Goal: Task Accomplishment & Management: Use online tool/utility

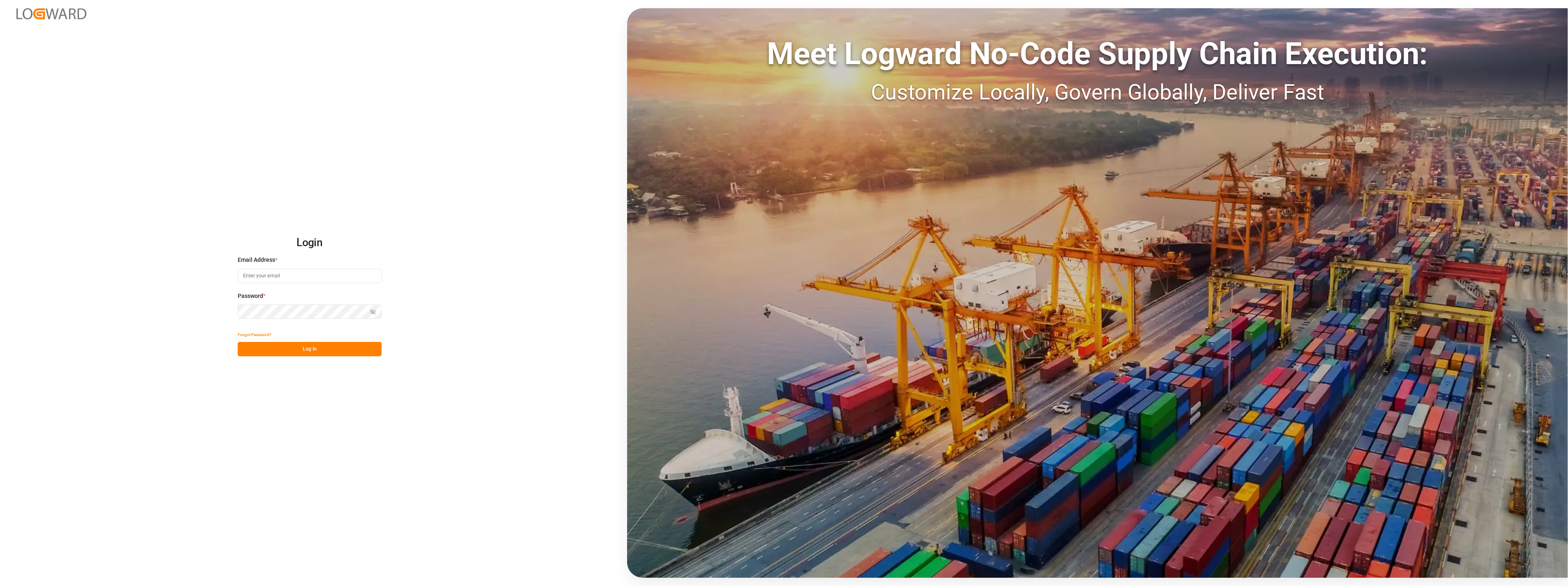
type input "[PERSON_NAME][EMAIL_ADDRESS][PERSON_NAME][DOMAIN_NAME]"
click at [306, 355] on button "Log In" at bounding box center [309, 349] width 144 height 15
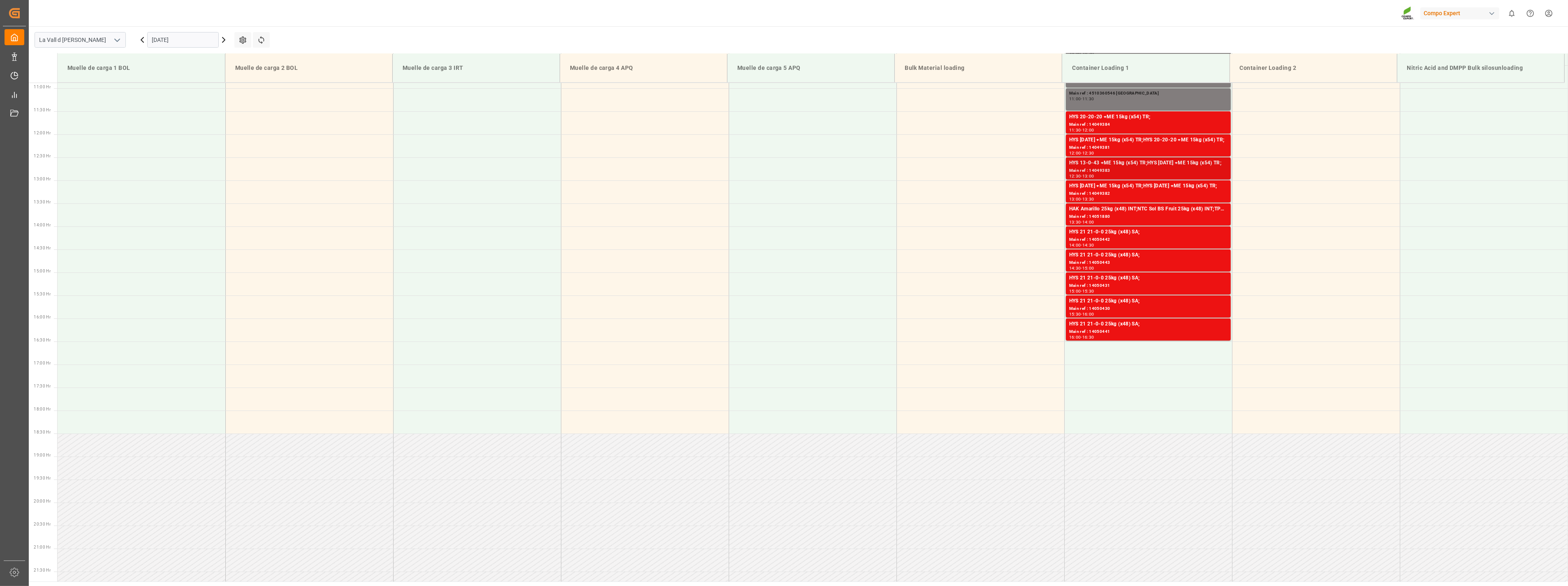
scroll to position [318, 0]
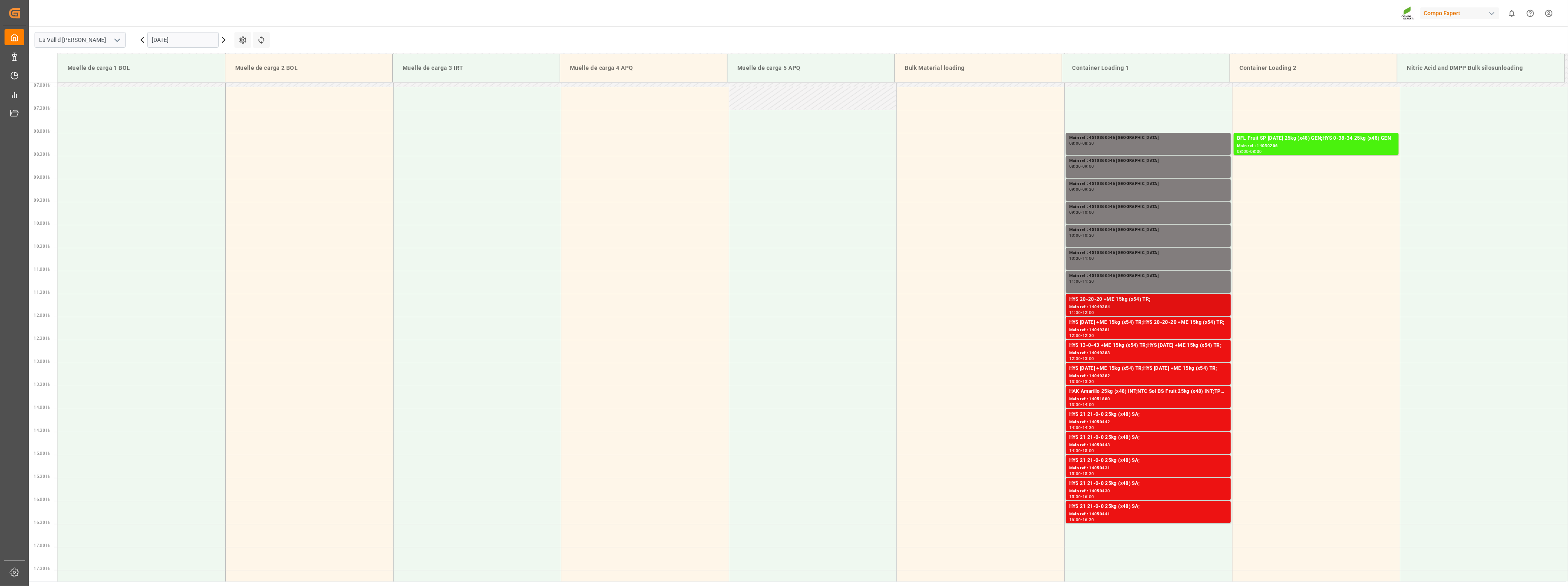
click at [1119, 307] on div "Main ref : 14049384" at bounding box center [1149, 307] width 158 height 7
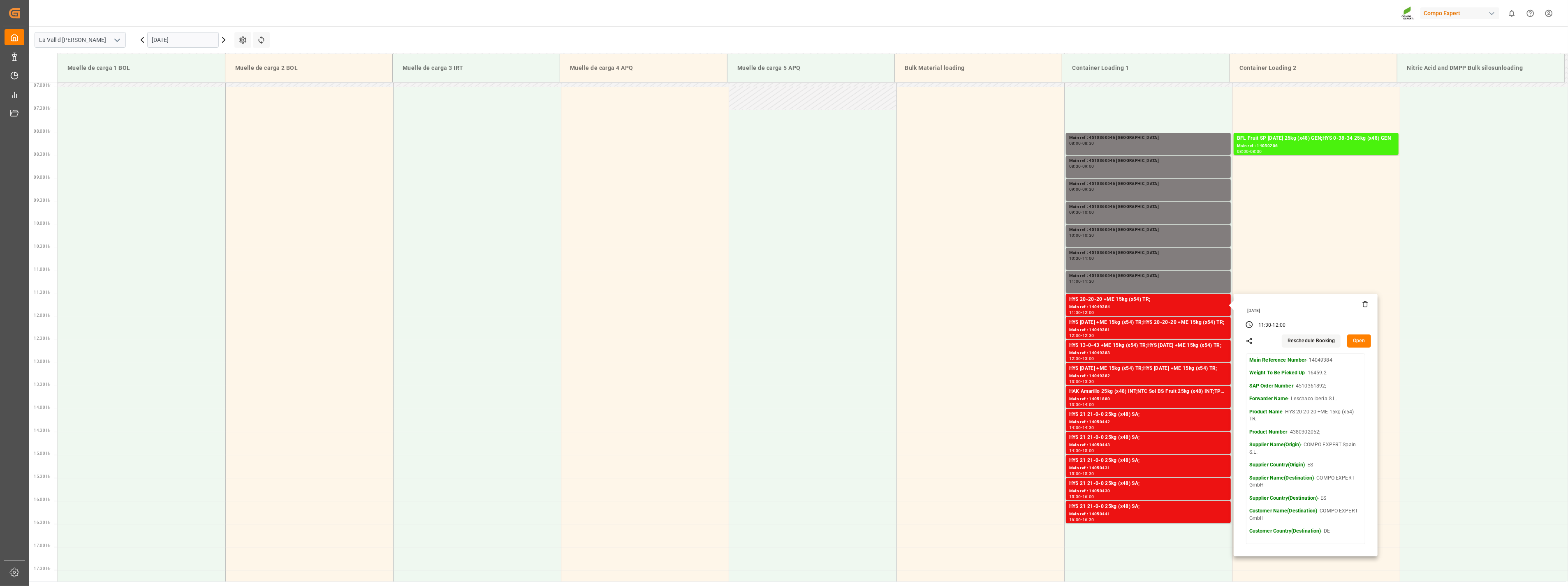
click at [1358, 338] on button "Open" at bounding box center [1359, 341] width 24 height 13
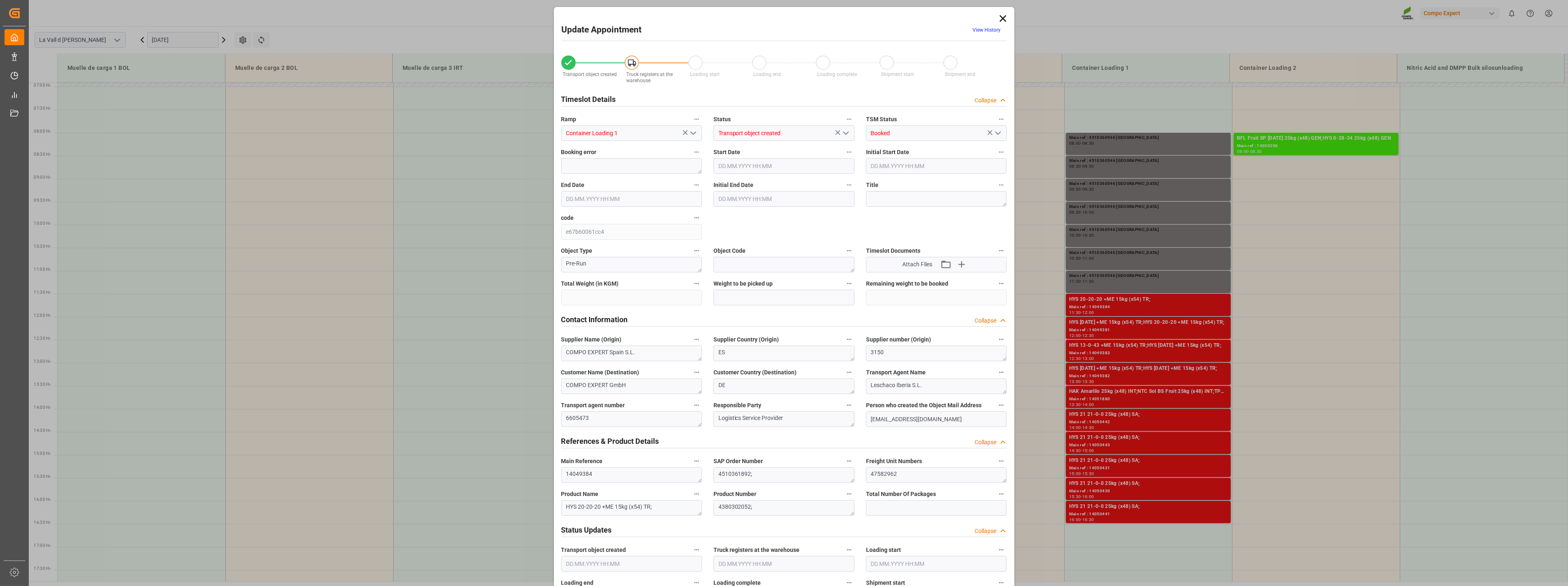
type input "16459.2"
type input "80"
type input "[DATE] 11:30"
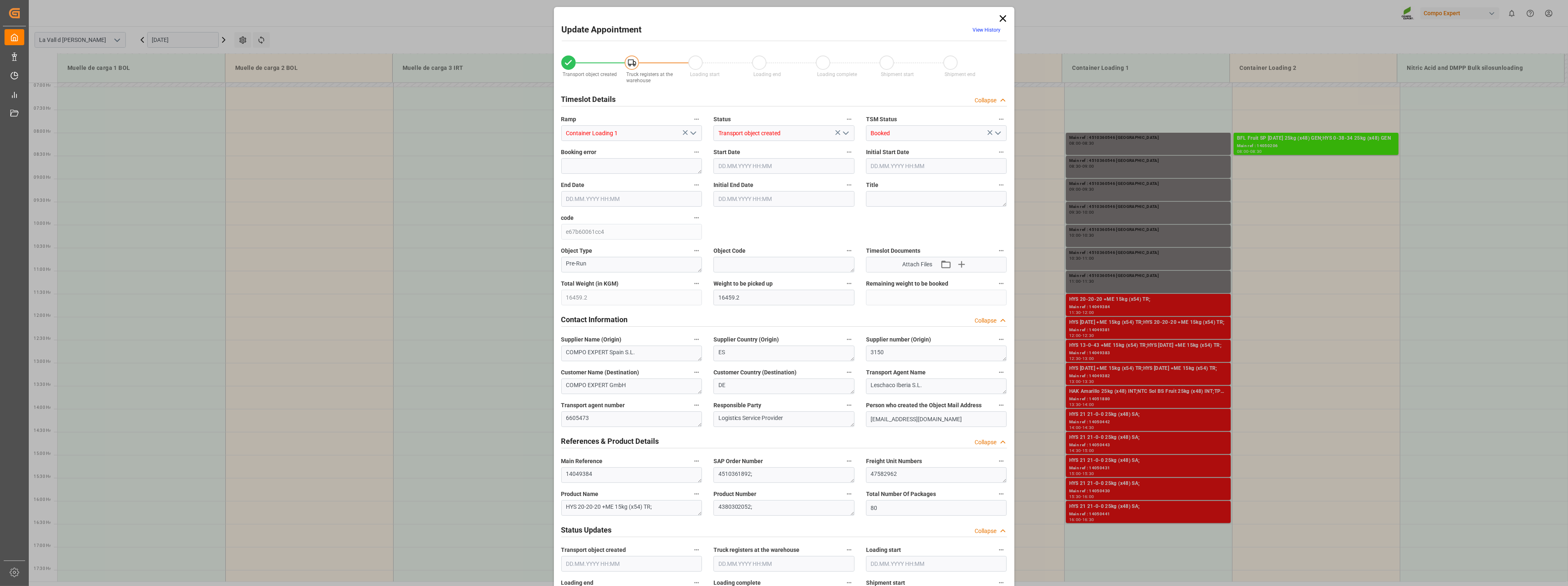
type input "[DATE] 12:00"
type input "[DATE] 09:56"
type input "[DATE] 15:27"
click at [1002, 19] on icon at bounding box center [1003, 18] width 7 height 7
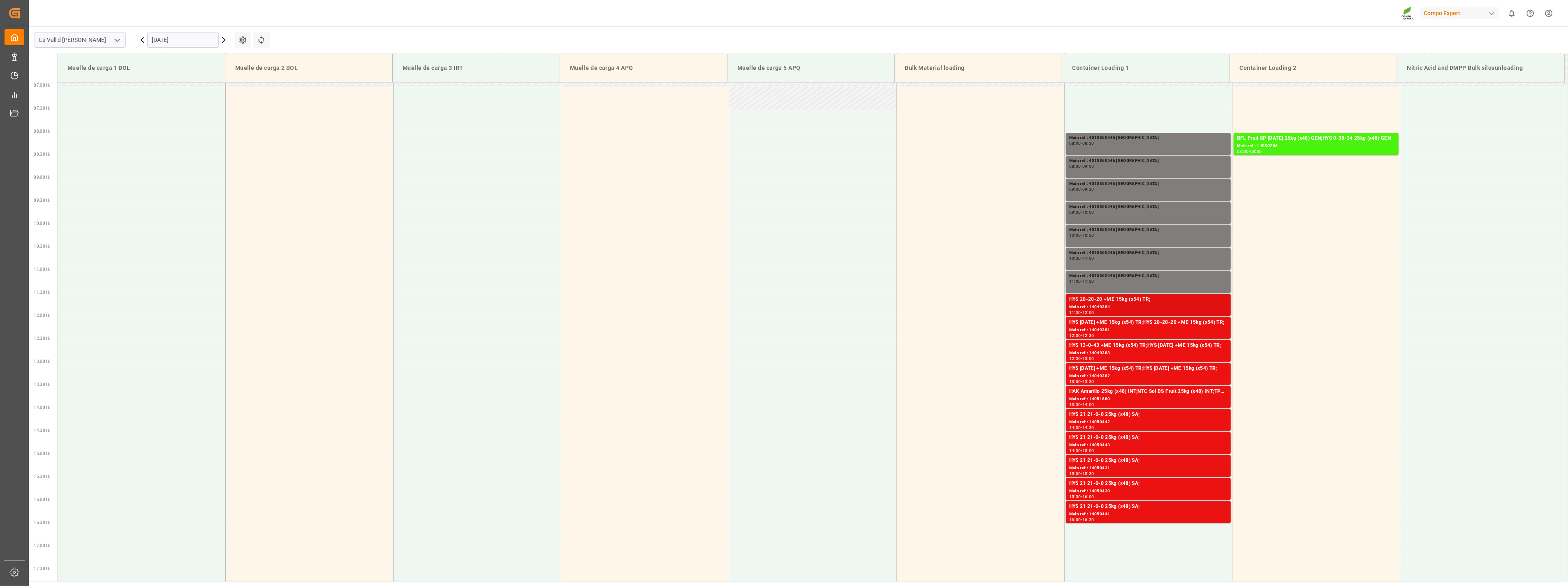
click at [1177, 305] on div "Main ref : 14049384" at bounding box center [1149, 307] width 158 height 7
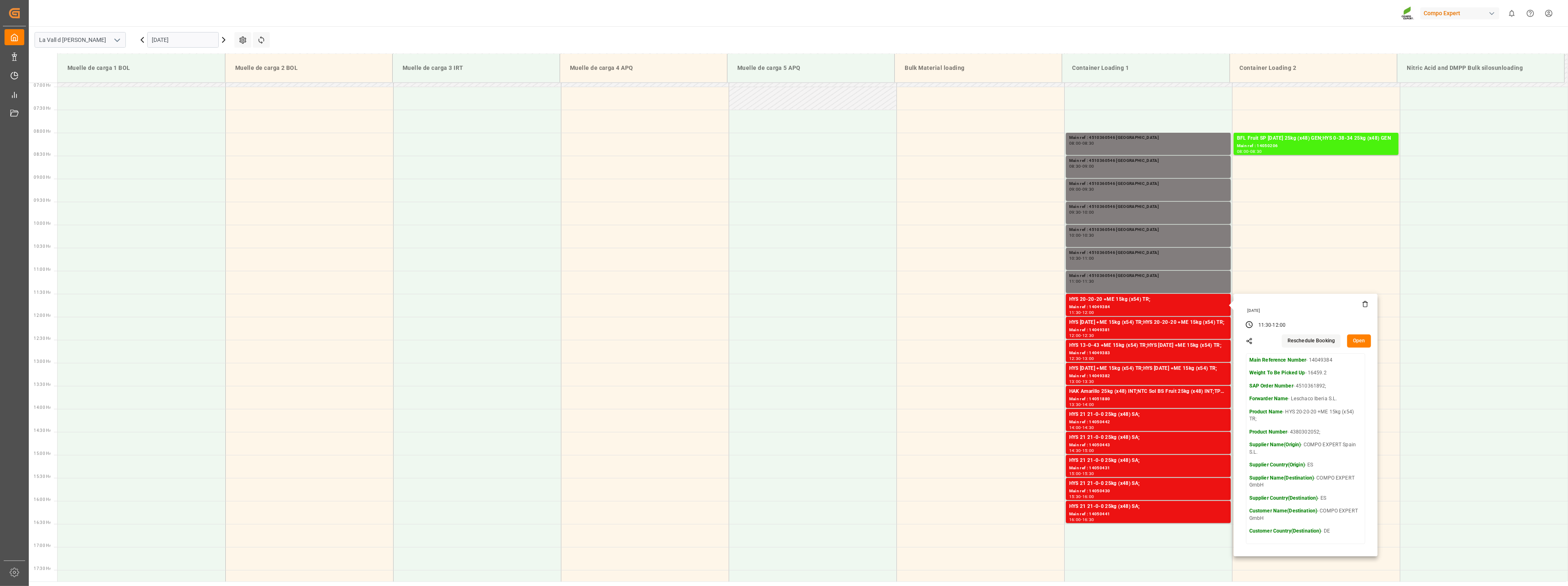
click at [1363, 304] on icon at bounding box center [1365, 304] width 7 height 7
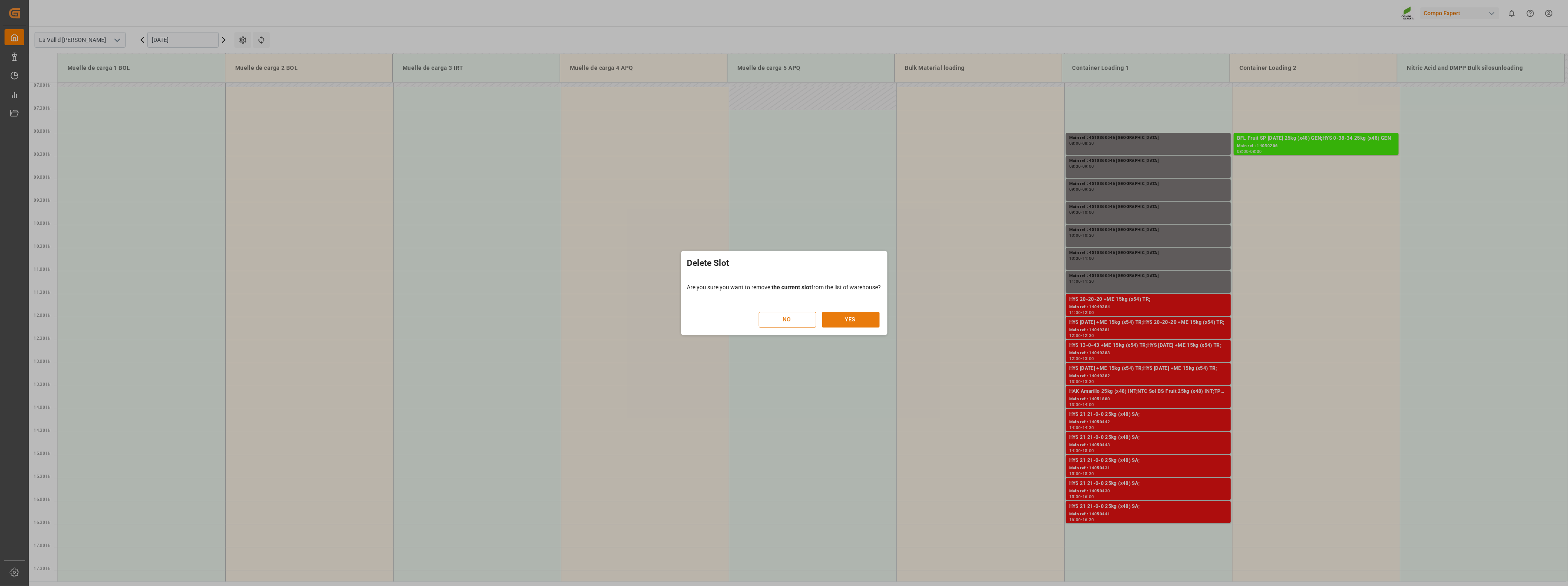
click at [865, 318] on button "YES" at bounding box center [850, 320] width 58 height 16
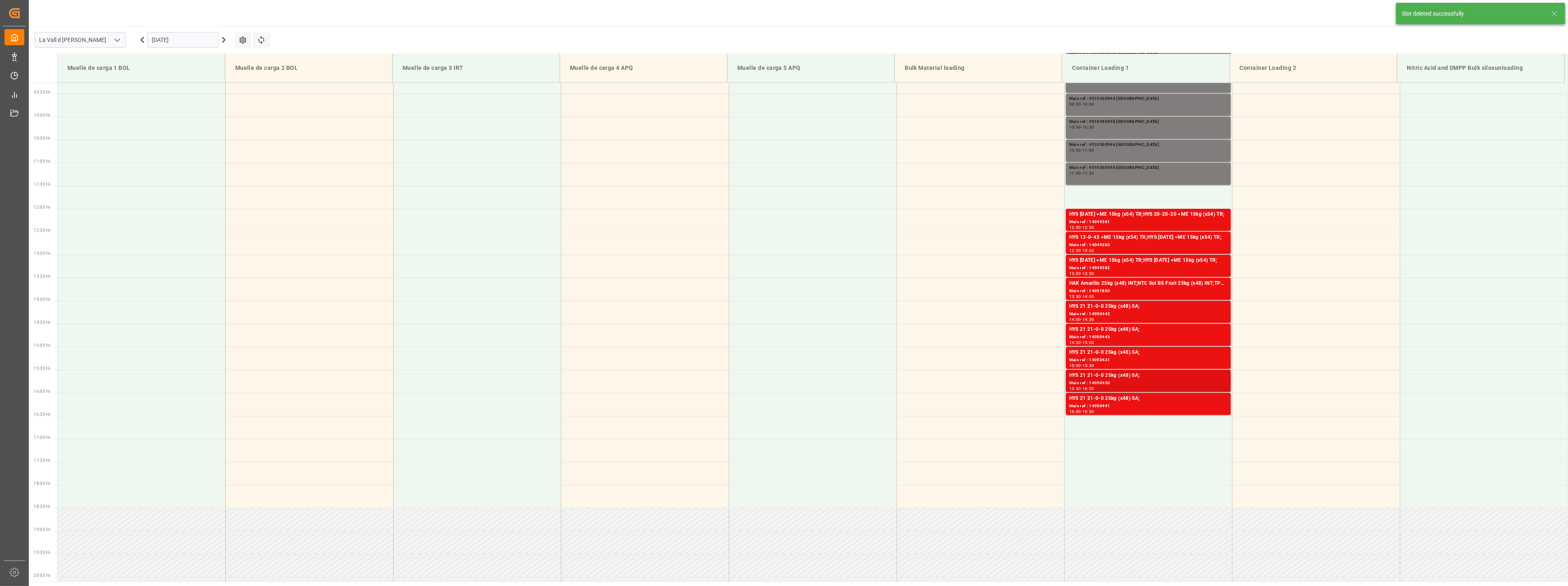
scroll to position [455, 0]
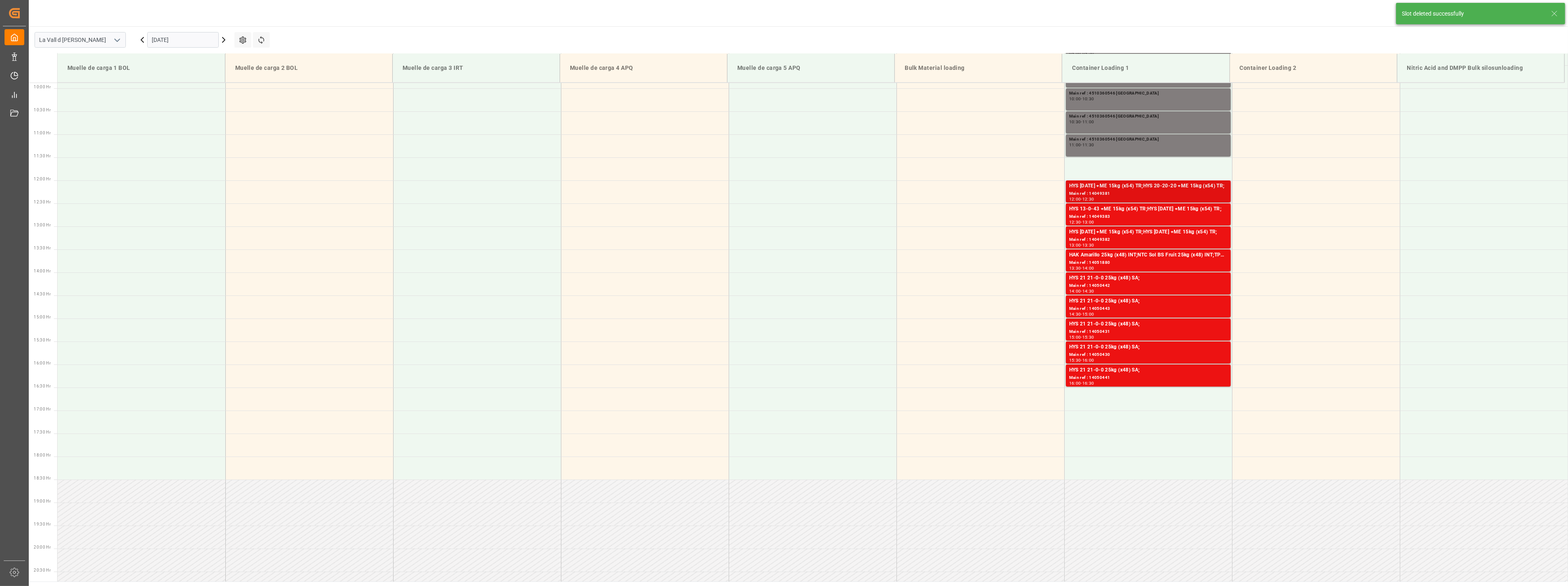
click at [1097, 188] on div "HYS [DATE] +ME 15kg (x54) TR;HYS 20-20-20 +ME 15kg (x54) TR;" at bounding box center [1149, 186] width 158 height 9
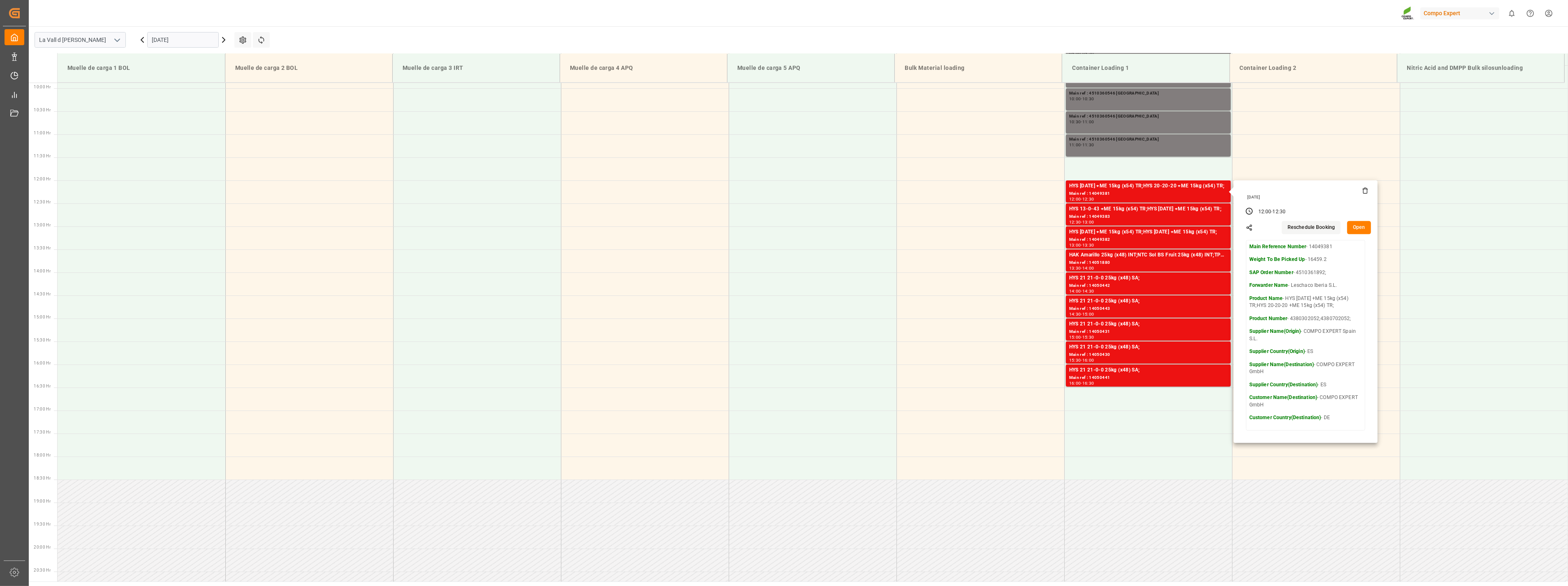
click at [1362, 196] on div "[DATE]" at bounding box center [1306, 197] width 124 height 5
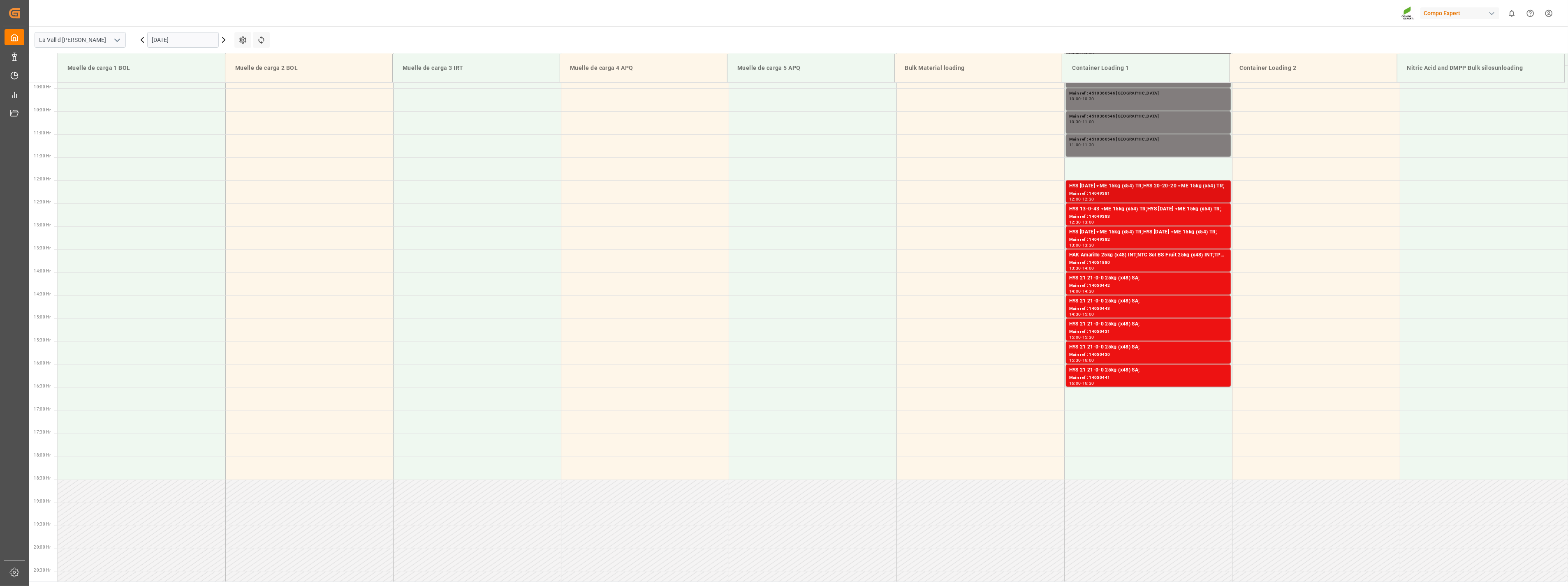
click at [1178, 196] on div "Main ref : 14049381" at bounding box center [1149, 194] width 158 height 7
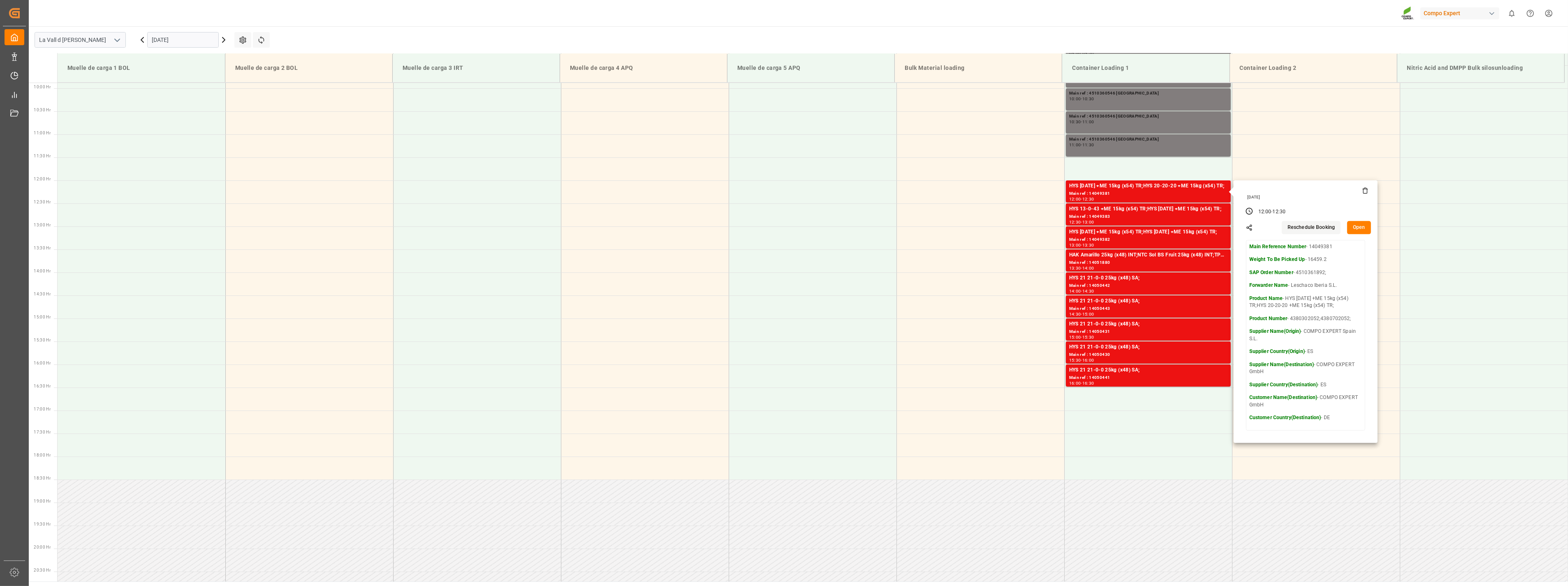
click at [1363, 192] on icon at bounding box center [1365, 190] width 7 height 7
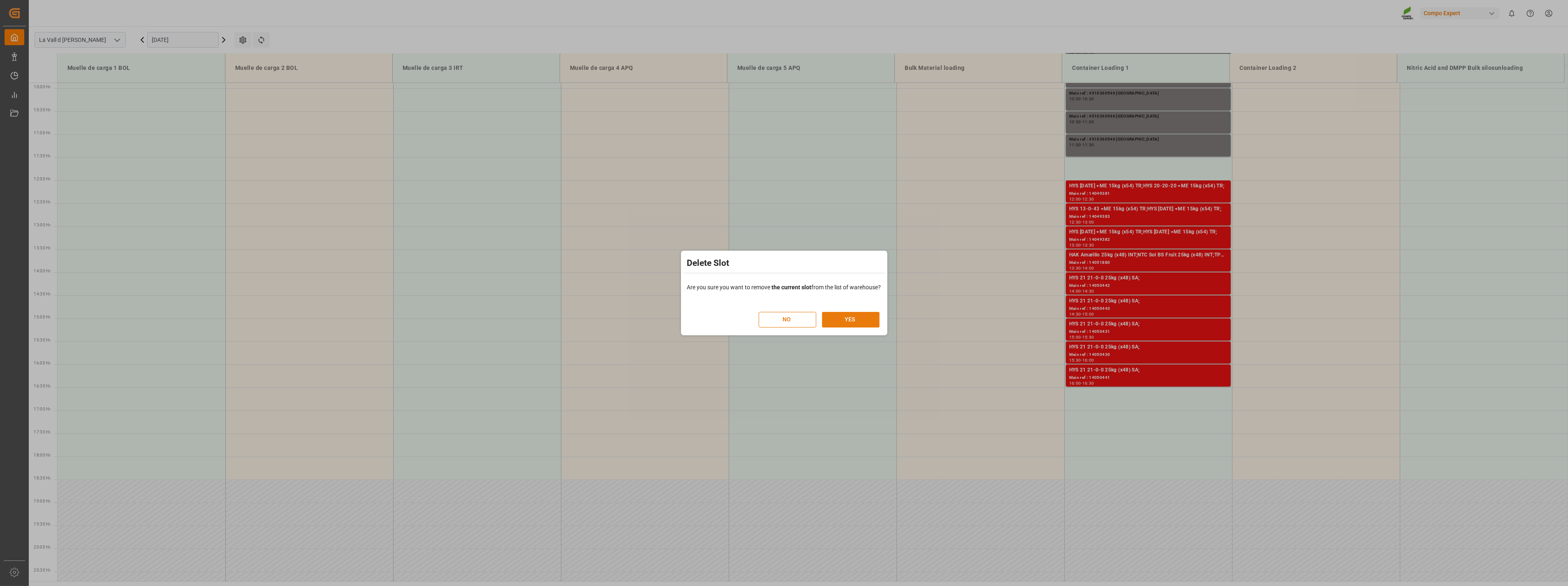
click at [850, 315] on button "YES" at bounding box center [850, 320] width 58 height 16
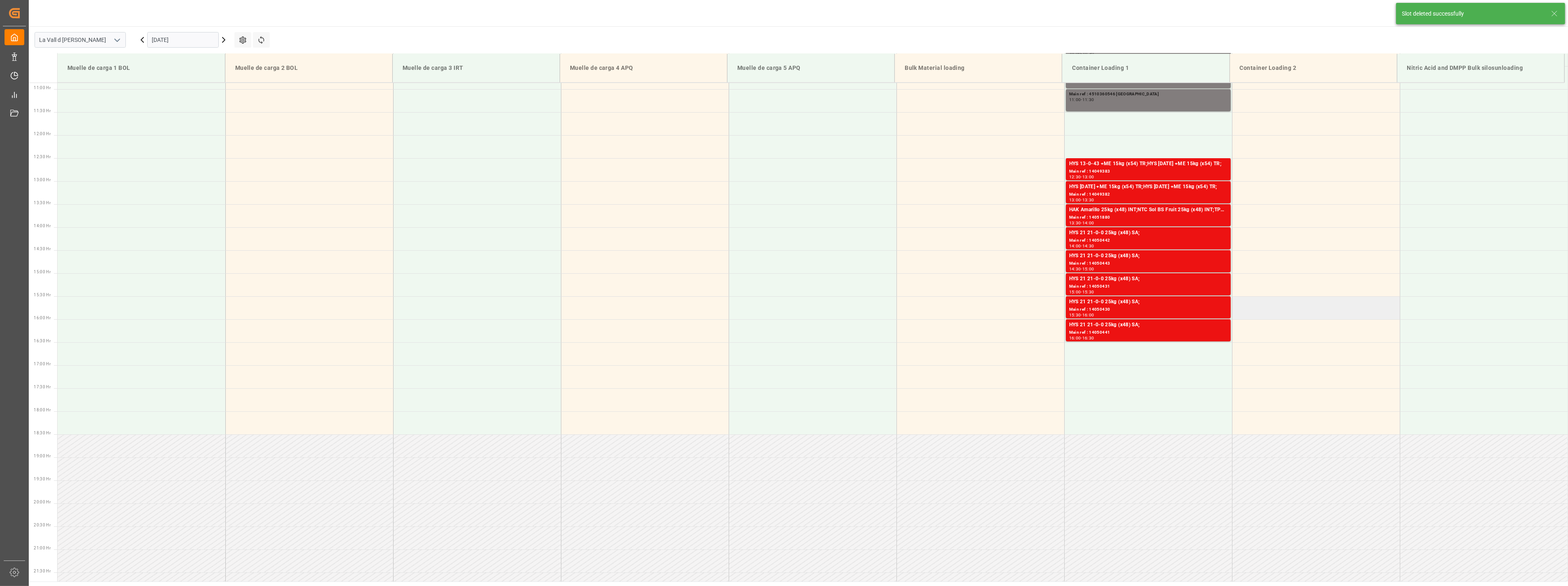
scroll to position [501, 0]
click at [1088, 169] on div "Main ref : 14049383" at bounding box center [1149, 170] width 158 height 7
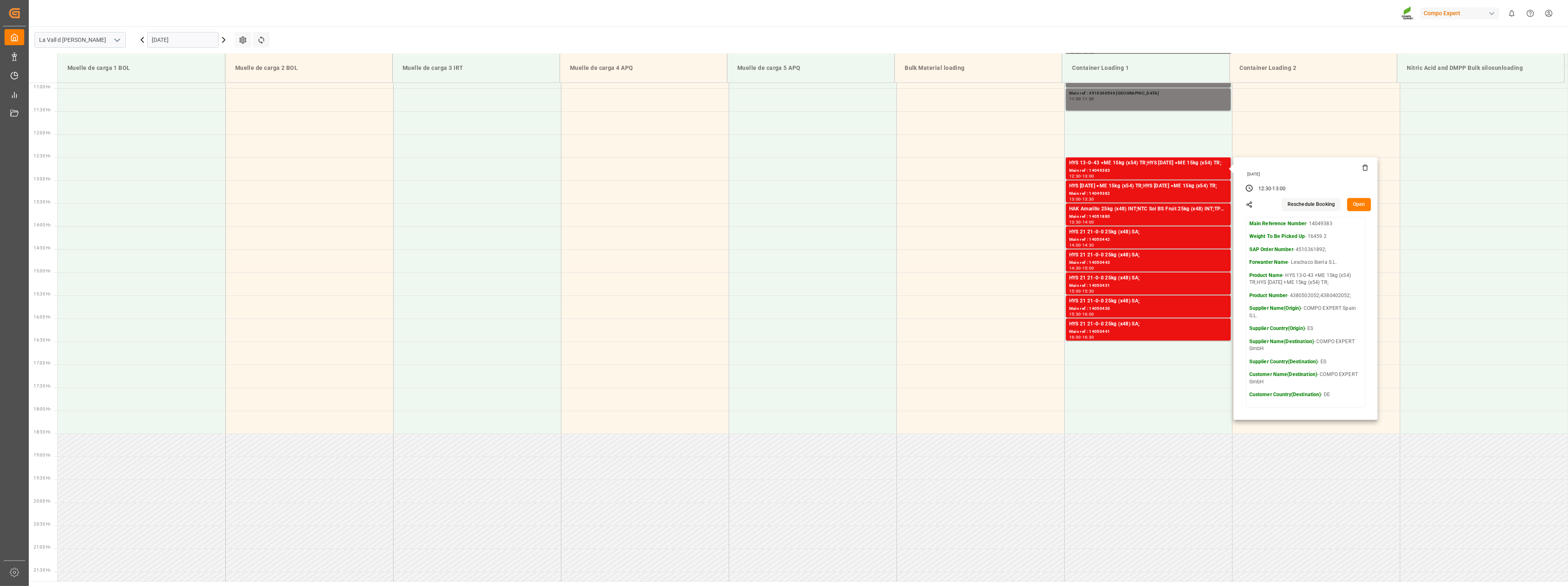
click at [1364, 167] on icon at bounding box center [1365, 167] width 7 height 7
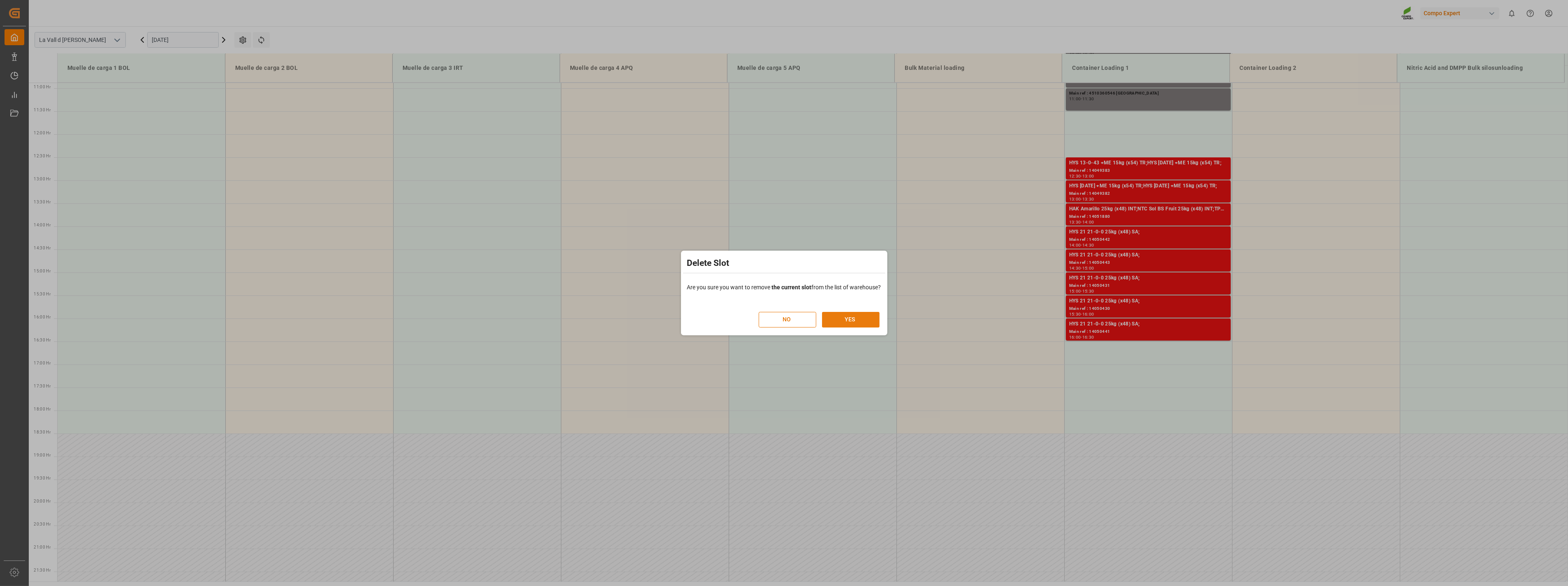
click at [850, 323] on button "YES" at bounding box center [850, 320] width 58 height 16
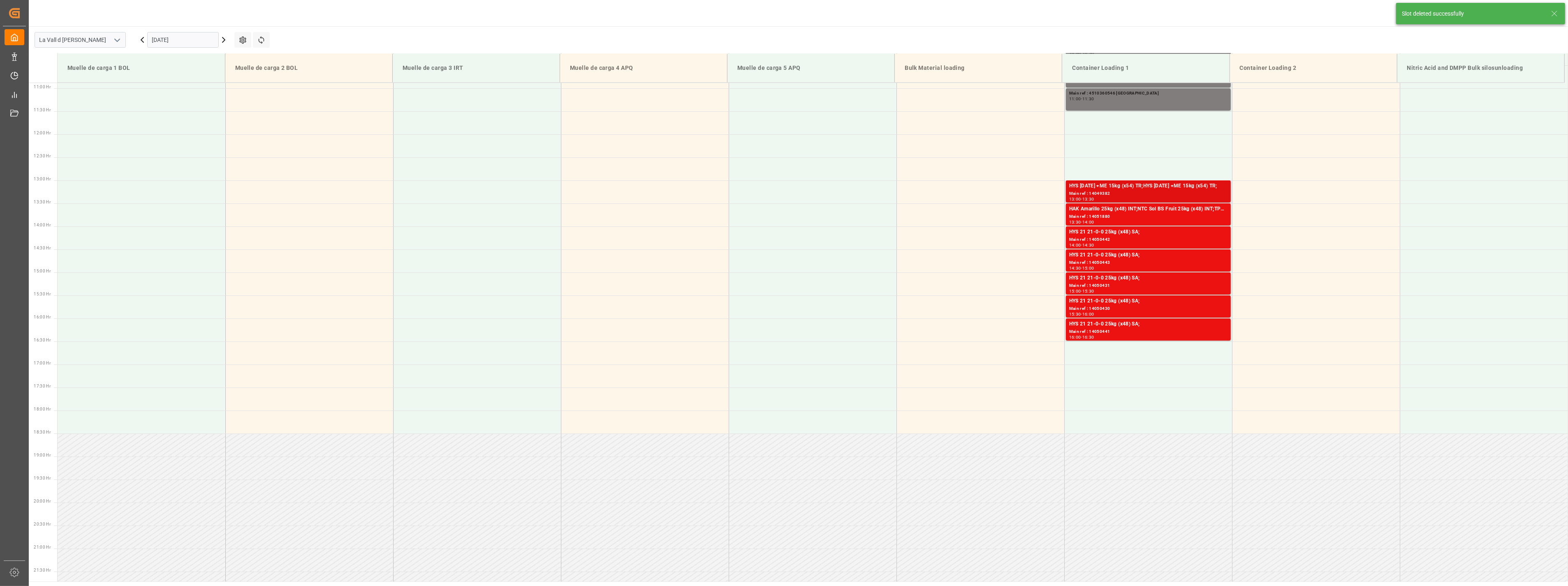
click at [1097, 194] on div "Main ref : 14049382" at bounding box center [1149, 194] width 158 height 7
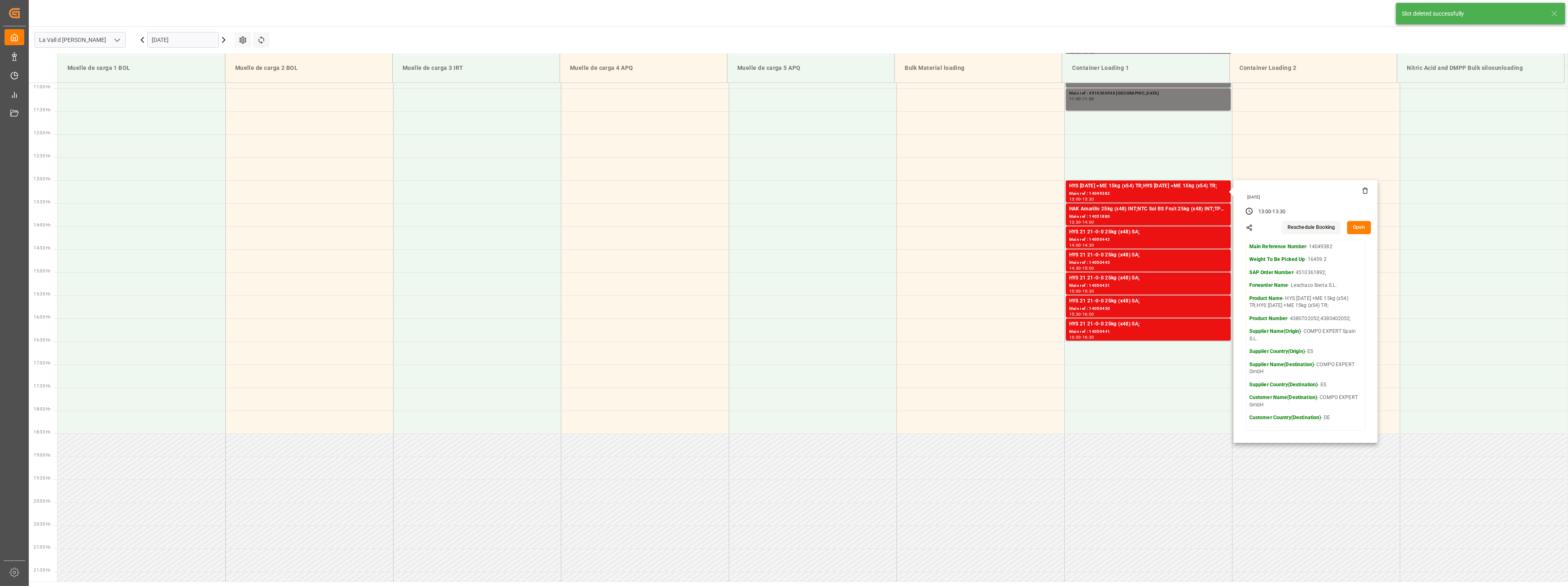
click at [1363, 190] on icon at bounding box center [1365, 190] width 7 height 7
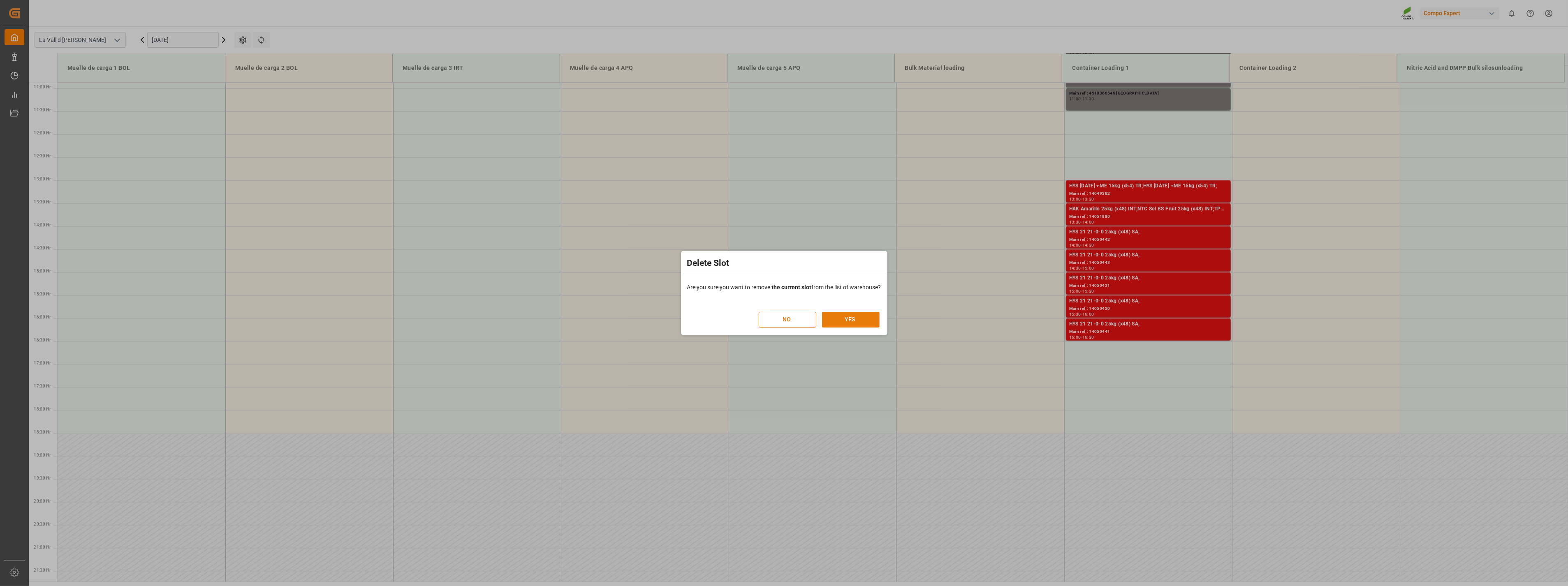
click at [842, 315] on button "YES" at bounding box center [850, 320] width 58 height 16
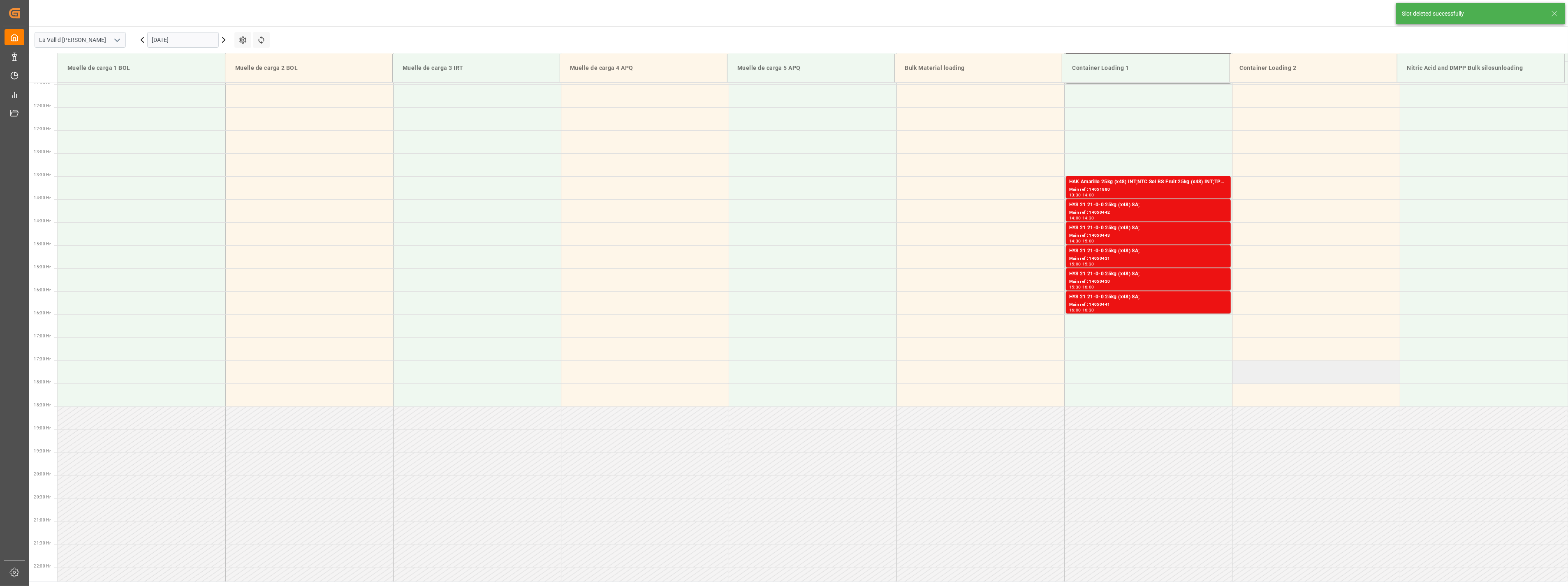
scroll to position [547, 0]
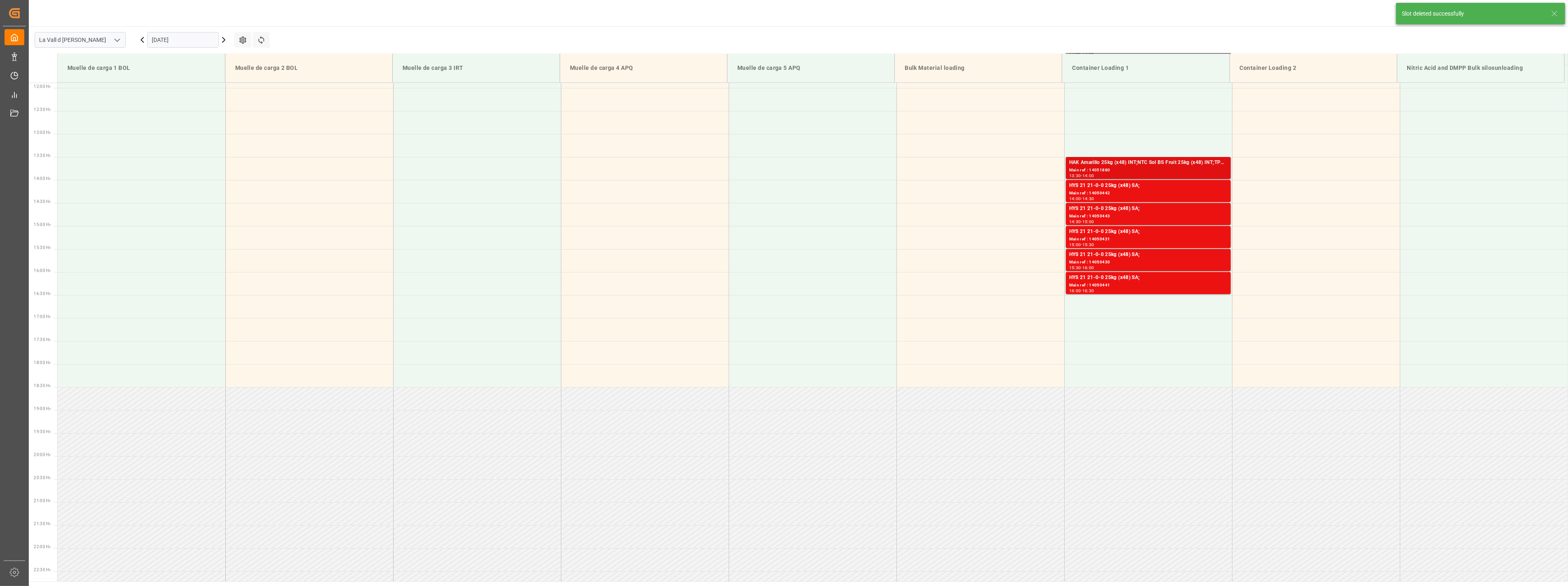
click at [1121, 163] on div "HAK Amarillo 25kg (x48) INT;NTC Sol BS Fruit 25kg (x48) INT;TPL Sol Boost 15kg …" at bounding box center [1149, 163] width 158 height 9
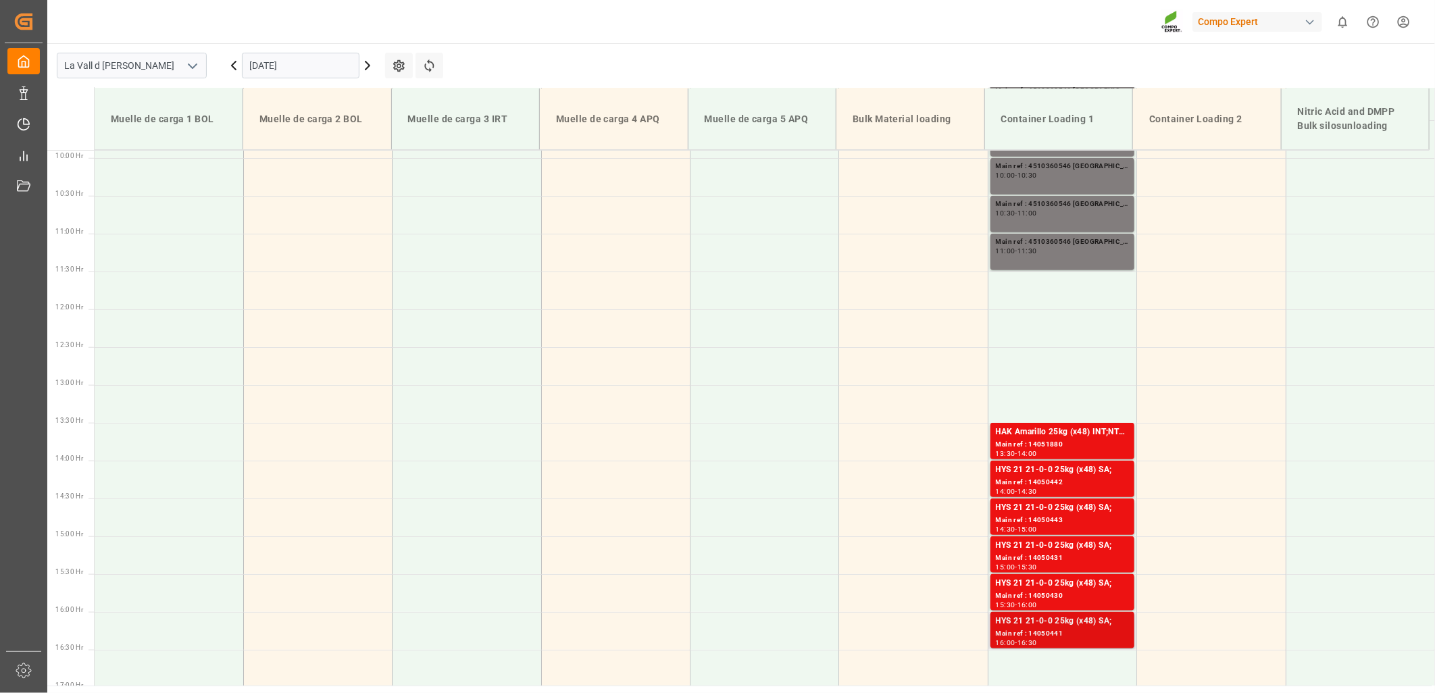
scroll to position [824, 0]
